Goal: Complete application form

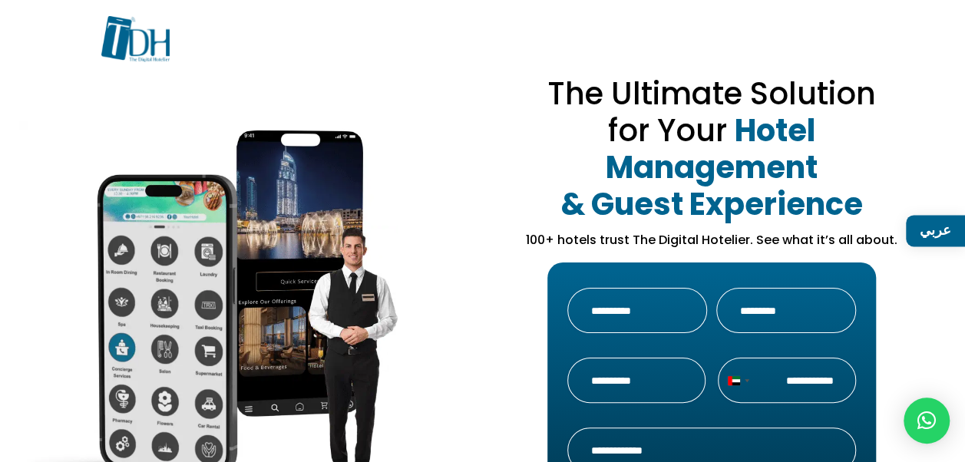
scroll to position [77, 0]
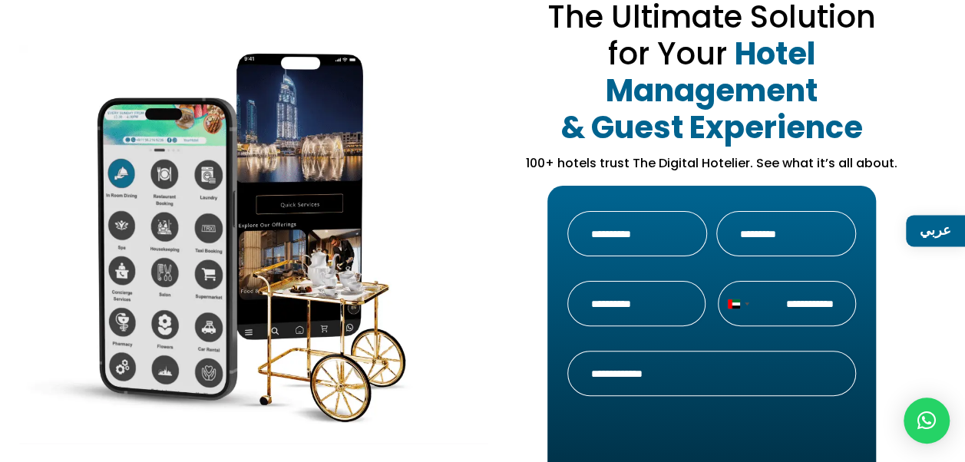
click at [603, 226] on input "First" at bounding box center [637, 233] width 140 height 45
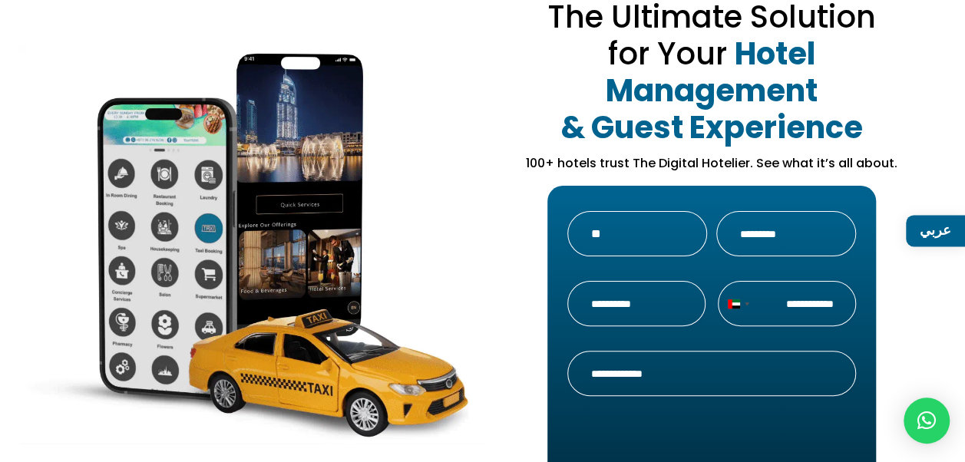
type input "*"
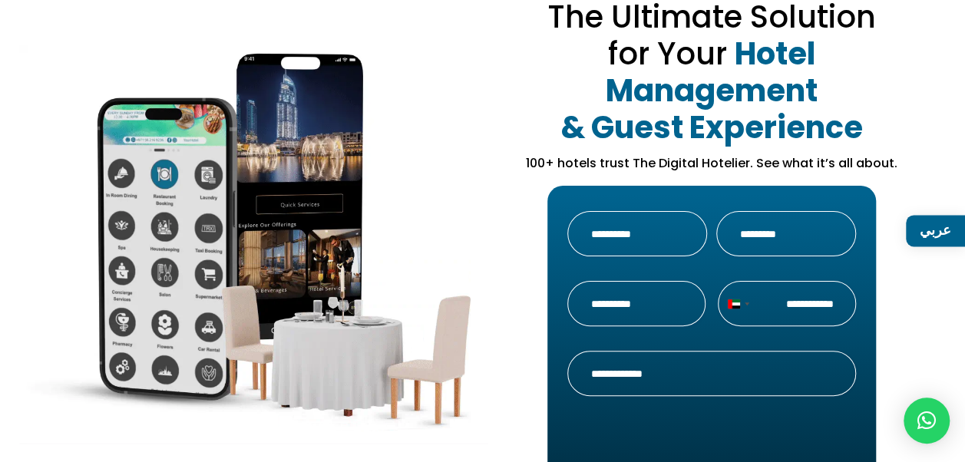
scroll to position [77, 0]
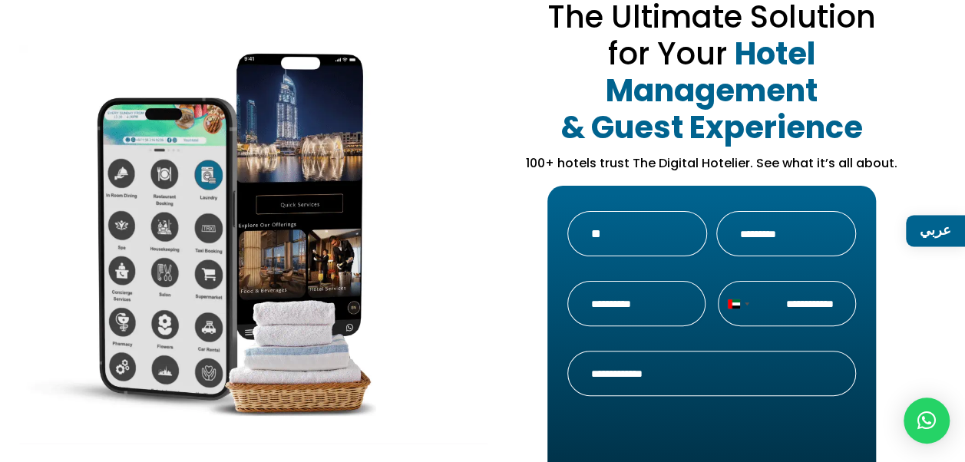
type input "*"
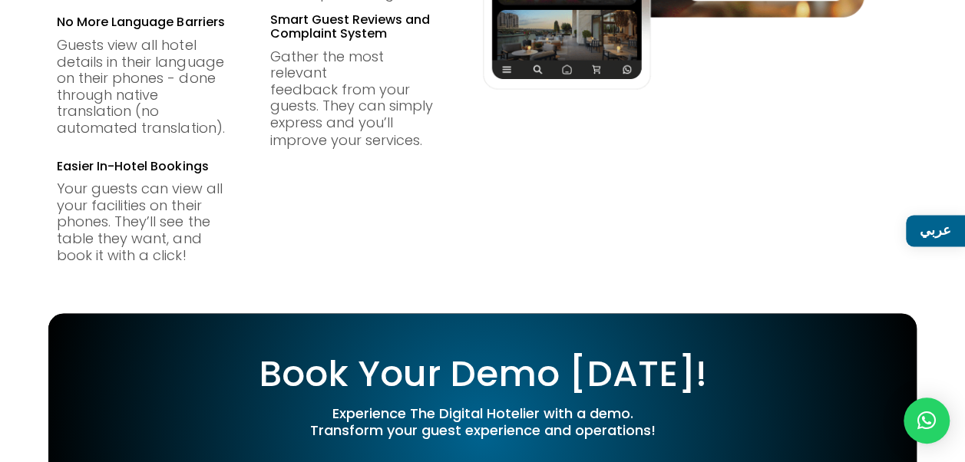
scroll to position [1074, 0]
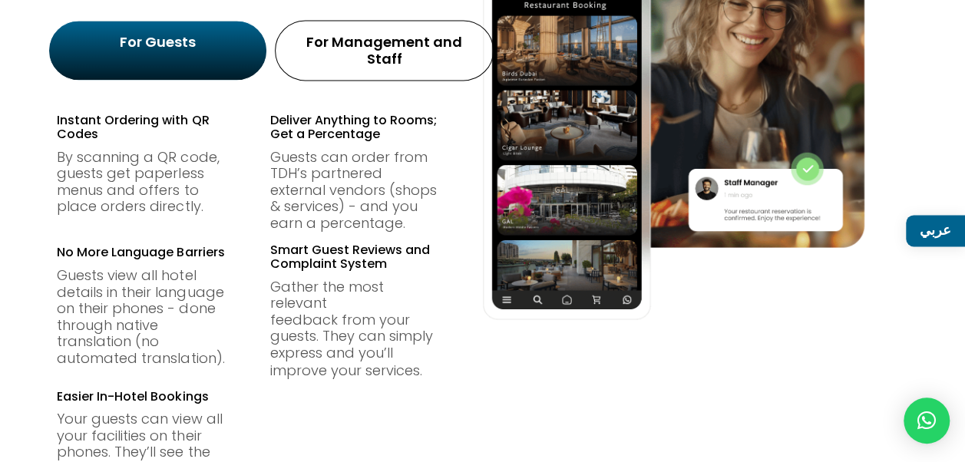
click at [932, 229] on link "عربي" at bounding box center [935, 230] width 59 height 31
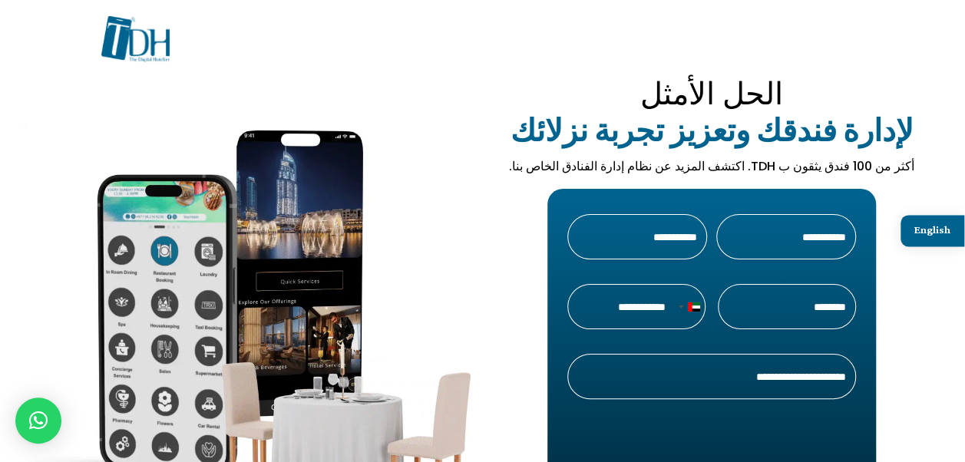
scroll to position [153, 0]
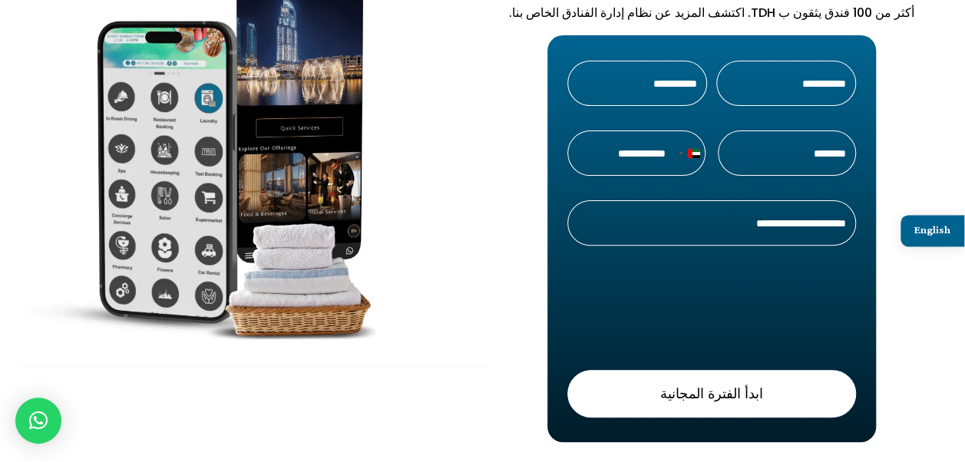
click at [694, 89] on input "اسم العائلة" at bounding box center [637, 83] width 140 height 45
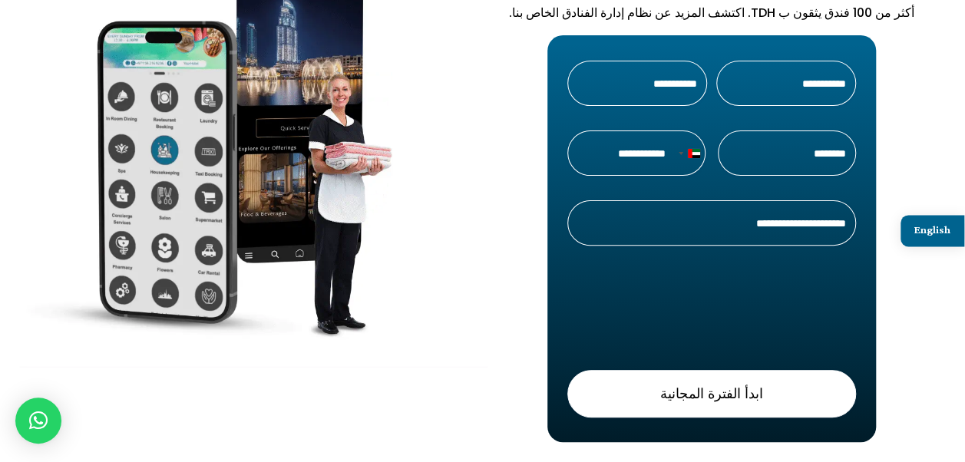
type input "*"
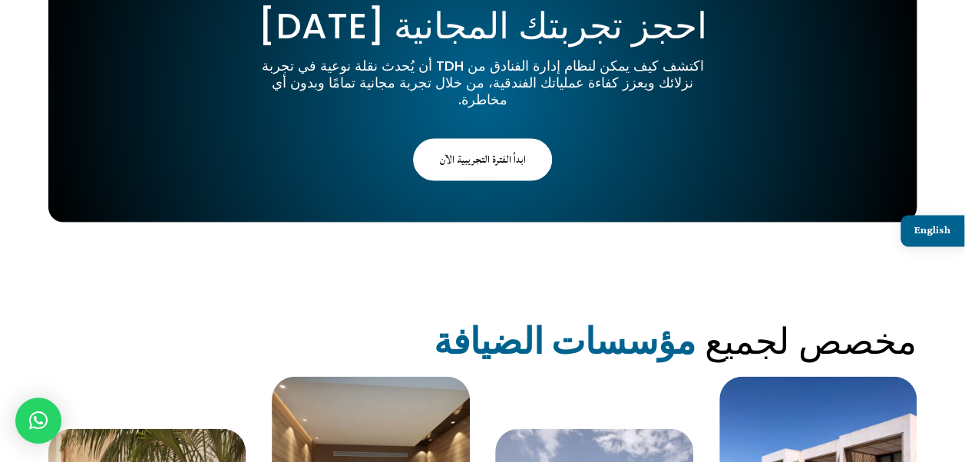
scroll to position [1765, 0]
